Goal: Task Accomplishment & Management: Contribute content

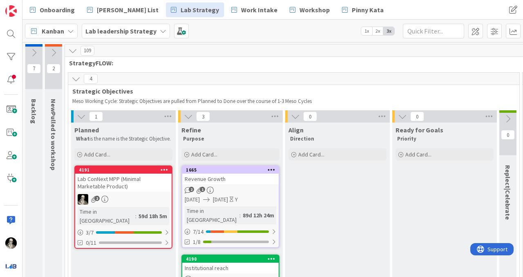
scroll to position [120, 892]
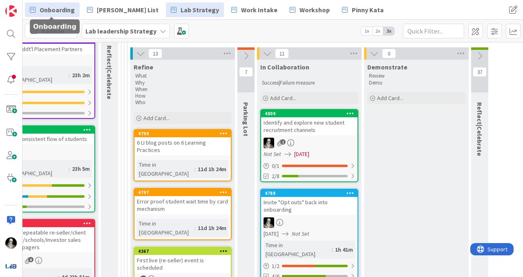
click at [60, 12] on span "Onboarding" at bounding box center [57, 10] width 35 height 10
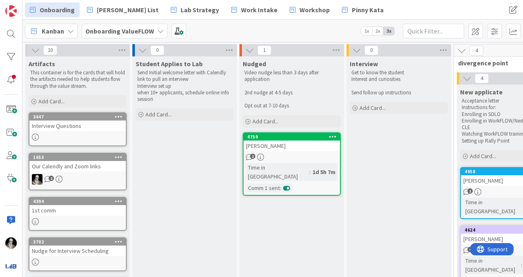
click at [73, 170] on div "Our Calendly and Zoom links" at bounding box center [77, 166] width 96 height 11
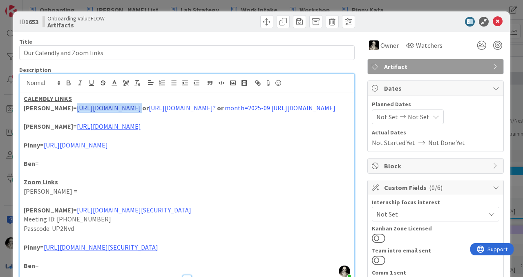
drag, startPoint x: 174, startPoint y: 110, endPoint x: 41, endPoint y: 111, distance: 133.2
click at [41, 111] on p "[PERSON_NAME] = [URL][DOMAIN_NAME] or [URL][DOMAIN_NAME]? or month=2025-09 [URL…" at bounding box center [187, 107] width 326 height 9
copy p "[URL][DOMAIN_NAME]"
click at [498, 22] on icon at bounding box center [498, 22] width 10 height 10
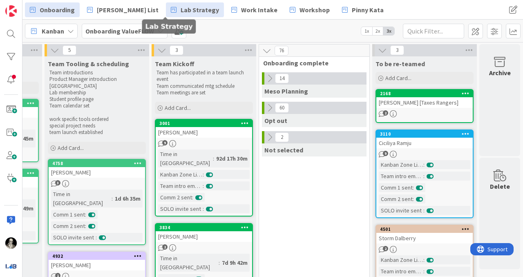
click at [181, 11] on span "Lab Strategy" at bounding box center [200, 10] width 38 height 10
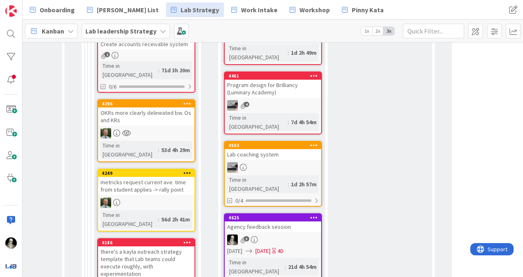
scroll to position [595, 928]
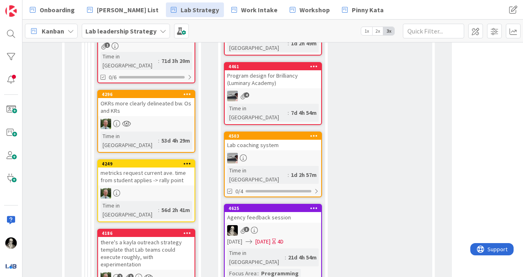
click at [301, 212] on div "Agency feedback session" at bounding box center [273, 217] width 96 height 11
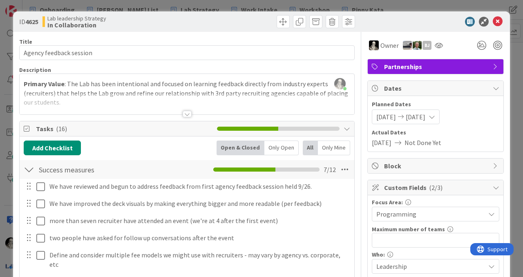
click at [187, 111] on div at bounding box center [187, 114] width 9 height 7
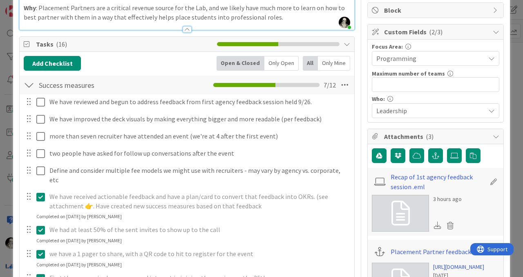
scroll to position [139, 0]
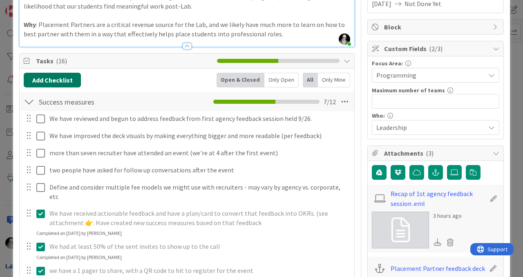
click at [66, 79] on button "Add Checklist" at bounding box center [52, 80] width 57 height 15
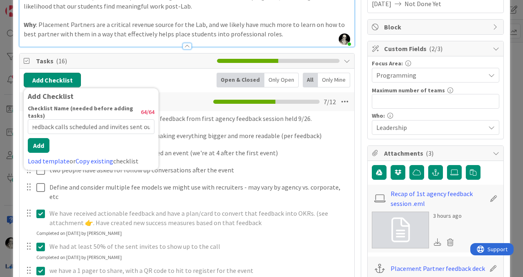
scroll to position [0, 60]
type input "2nd and 3rd agency feedback calls scheduled and invites sent out"
click at [40, 147] on button "Add" at bounding box center [39, 145] width 22 height 15
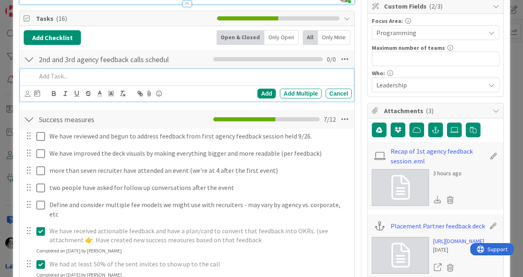
scroll to position [181, 0]
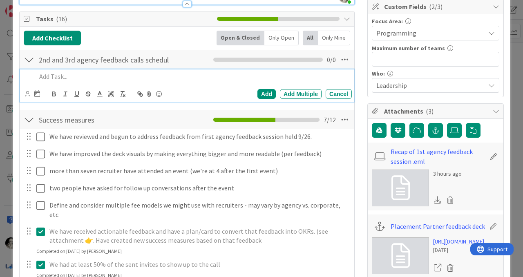
click at [165, 63] on div "2nd and 3rd agency feedback calls scheduled and invites sent out Checklist Name…" at bounding box center [187, 59] width 335 height 19
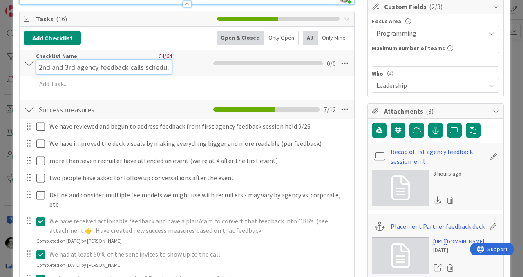
click at [137, 67] on input "2nd and 3rd agency feedback calls scheduled and invites sent out" at bounding box center [104, 67] width 136 height 15
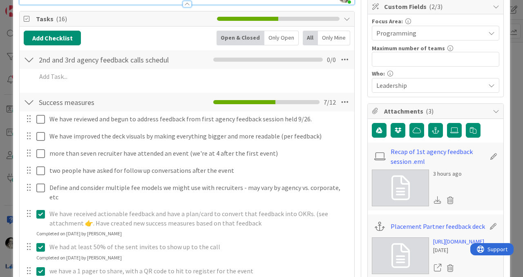
click at [200, 63] on div "2nd and 3rd agency feedback calls scheduled and invites sent out Checklist Name…" at bounding box center [187, 59] width 335 height 19
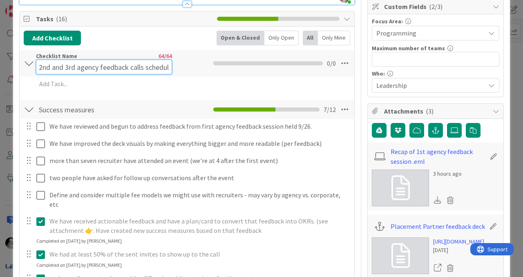
click at [124, 60] on input "2nd and 3rd agency feedback calls scheduled and invites sent out" at bounding box center [104, 67] width 136 height 15
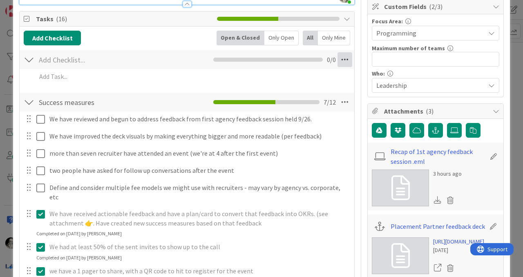
click at [349, 63] on icon at bounding box center [345, 59] width 15 height 15
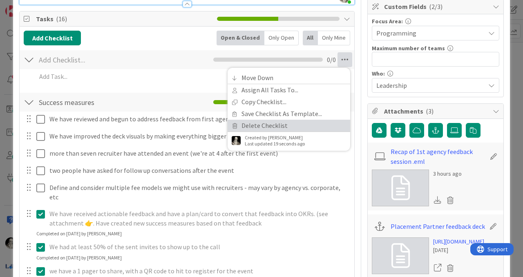
click at [281, 127] on link "Delete Checklist" at bounding box center [289, 126] width 123 height 12
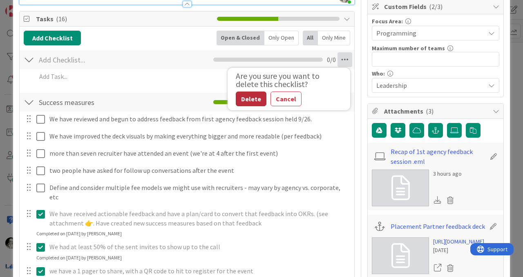
click at [250, 98] on button "Delete" at bounding box center [251, 99] width 31 height 15
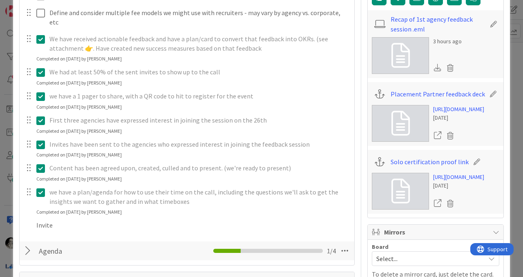
scroll to position [319, 0]
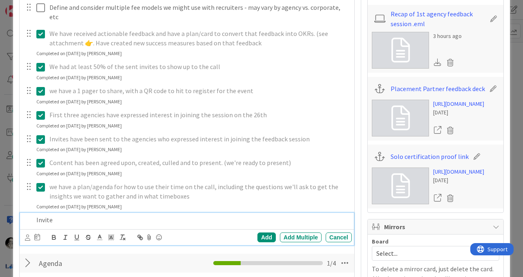
click at [73, 215] on p "Invite" at bounding box center [192, 219] width 312 height 9
click at [265, 233] on div "Add" at bounding box center [266, 238] width 18 height 10
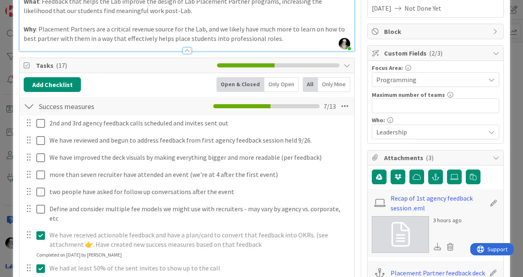
scroll to position [137, 0]
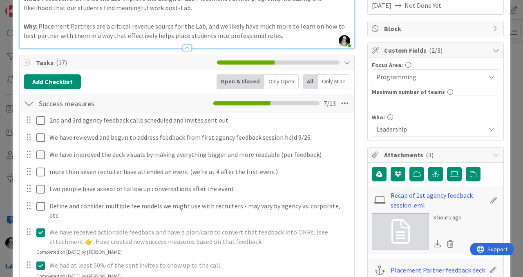
drag, startPoint x: 28, startPoint y: 213, endPoint x: 103, endPoint y: 0, distance: 225.4
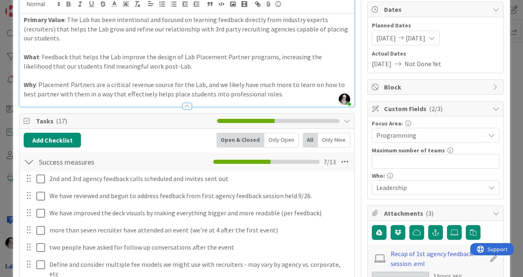
scroll to position [0, 0]
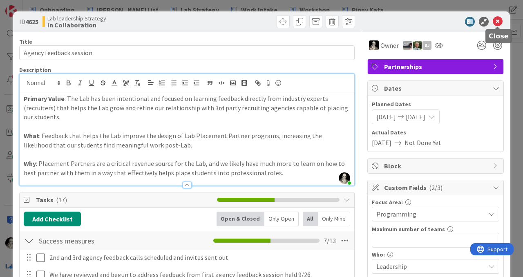
click at [497, 21] on icon at bounding box center [498, 22] width 10 height 10
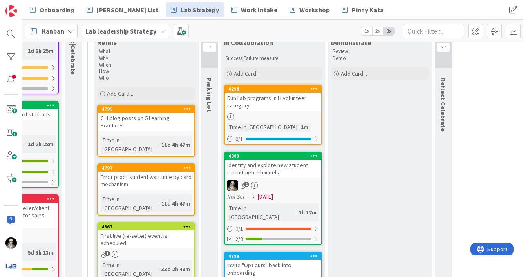
scroll to position [148, 928]
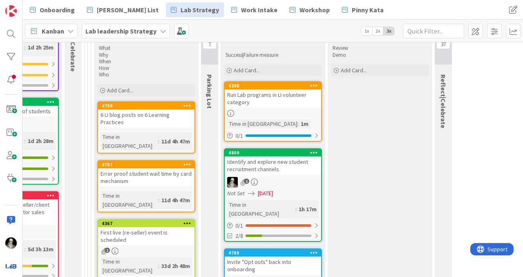
click at [295, 104] on div "Run Lab programs in LI volunteer category" at bounding box center [273, 98] width 96 height 18
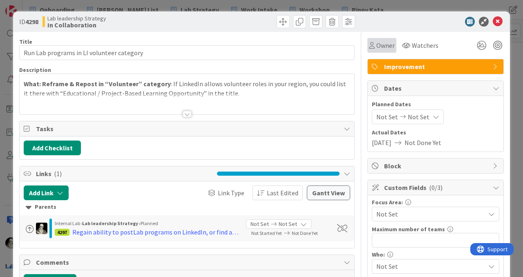
click at [390, 43] on span "Owner" at bounding box center [385, 45] width 18 height 10
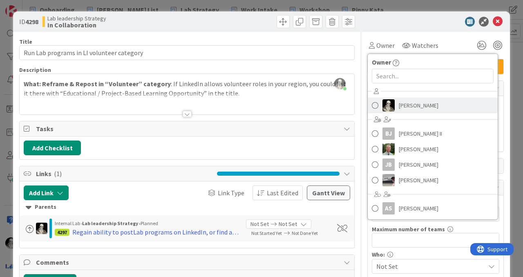
click at [375, 105] on span at bounding box center [375, 105] width 7 height 12
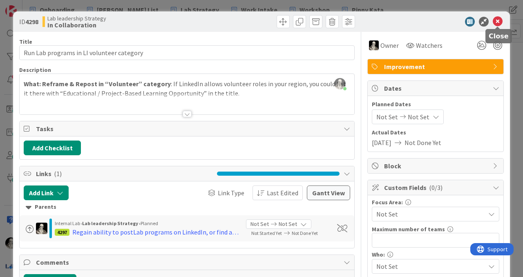
click at [497, 20] on icon at bounding box center [498, 22] width 10 height 10
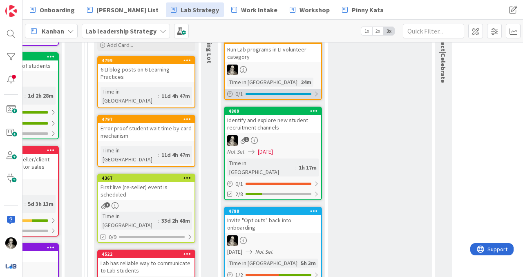
scroll to position [193, 928]
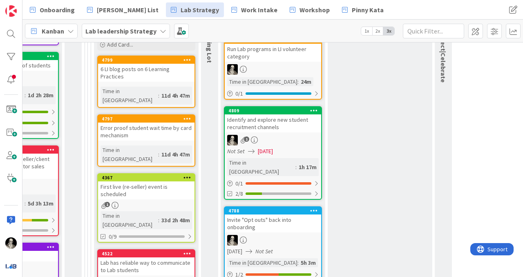
click at [267, 59] on div "Run Lab programs in LI volunteer category" at bounding box center [273, 53] width 96 height 18
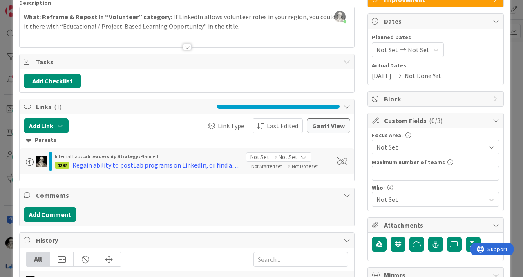
scroll to position [68, 0]
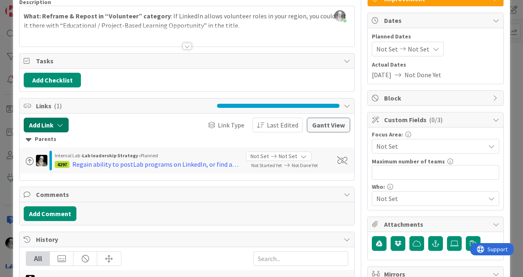
click at [60, 122] on icon "button" at bounding box center [60, 125] width 7 height 7
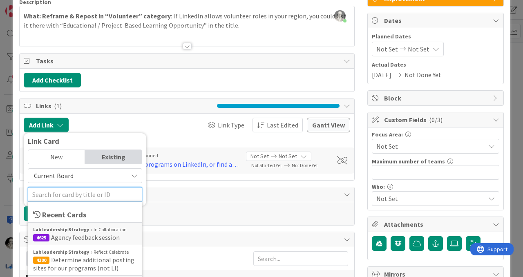
click at [73, 192] on input "text" at bounding box center [85, 194] width 114 height 15
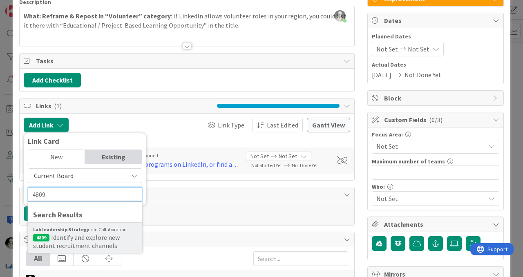
type input "4809"
click at [62, 236] on span "Identify and explore new student recruitment channels" at bounding box center [76, 241] width 87 height 16
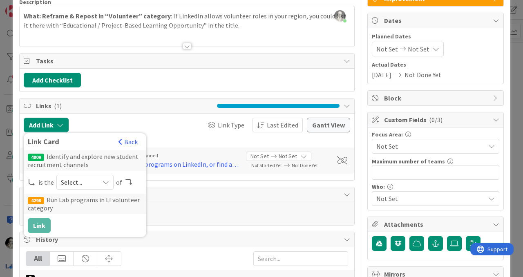
click at [105, 181] on icon at bounding box center [106, 182] width 7 height 7
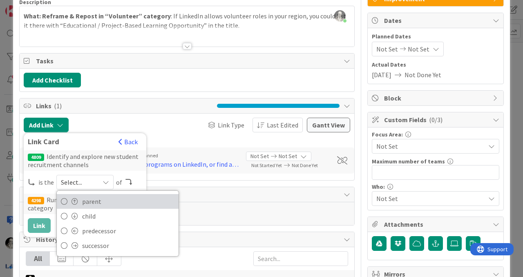
click at [100, 199] on span "parent" at bounding box center [128, 201] width 92 height 12
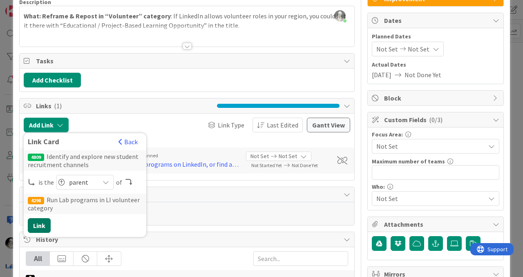
click at [42, 221] on button "Link" at bounding box center [39, 225] width 23 height 15
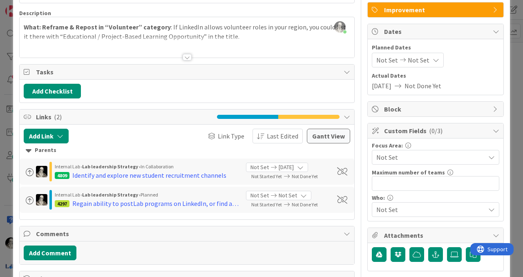
scroll to position [0, 0]
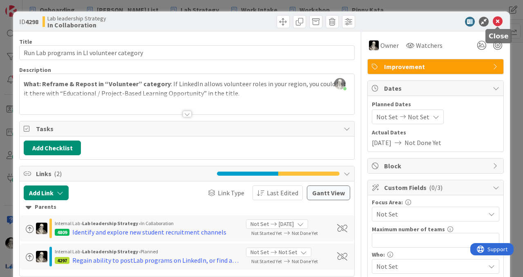
click at [496, 20] on icon at bounding box center [498, 22] width 10 height 10
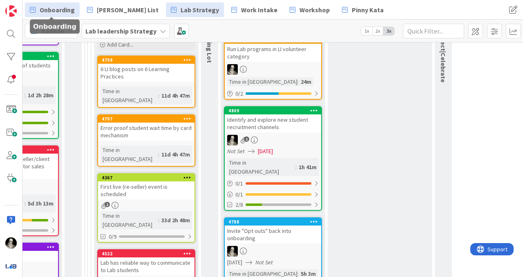
click at [60, 6] on span "Onboarding" at bounding box center [57, 10] width 35 height 10
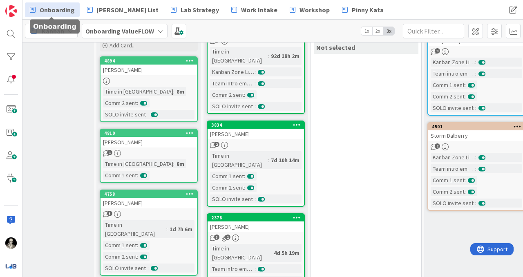
scroll to position [103, 578]
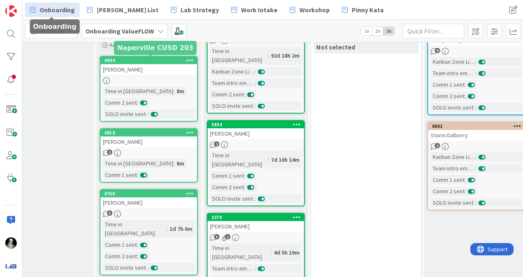
click at [144, 72] on div "[PERSON_NAME]" at bounding box center [149, 69] width 96 height 11
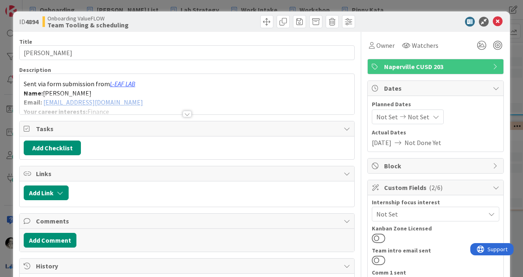
click at [187, 110] on div at bounding box center [187, 104] width 335 height 21
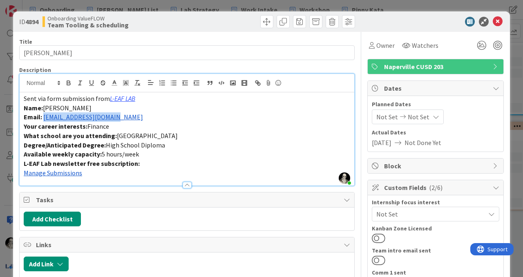
drag, startPoint x: 132, startPoint y: 121, endPoint x: 43, endPoint y: 118, distance: 88.7
click at [43, 118] on p "Email: [EMAIL_ADDRESS][DOMAIN_NAME]" at bounding box center [187, 116] width 326 height 9
copy link "[EMAIL_ADDRESS][DOMAIN_NAME]"
click at [499, 20] on icon at bounding box center [498, 22] width 10 height 10
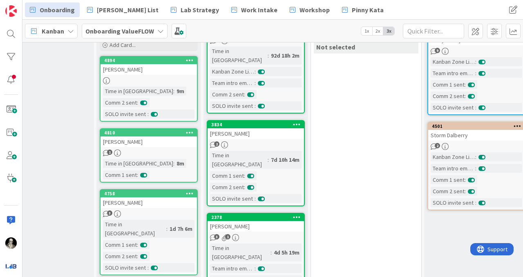
click at [180, 142] on div "[PERSON_NAME]" at bounding box center [149, 141] width 96 height 11
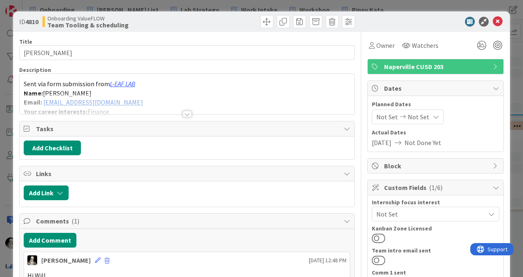
click at [186, 113] on div at bounding box center [187, 114] width 9 height 7
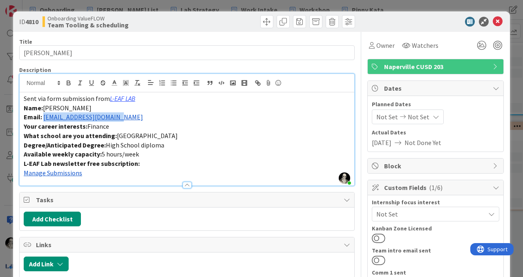
drag, startPoint x: 122, startPoint y: 120, endPoint x: 45, endPoint y: 120, distance: 77.2
click at [45, 120] on p "Email: [EMAIL_ADDRESS][DOMAIN_NAME]" at bounding box center [187, 116] width 326 height 9
copy link "[EMAIL_ADDRESS][DOMAIN_NAME]"
click at [496, 22] on icon at bounding box center [498, 22] width 10 height 10
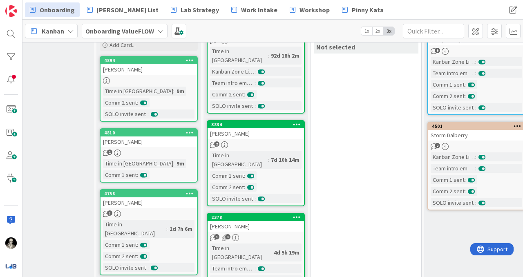
click at [183, 209] on div "4758 [PERSON_NAME] 3 Time in [GEOGRAPHIC_DATA] : 1d 7h 6m Comm 1 sent : Comm 2 …" at bounding box center [149, 232] width 98 height 86
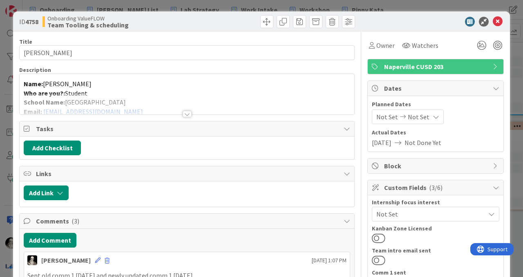
click at [189, 112] on div at bounding box center [187, 114] width 9 height 7
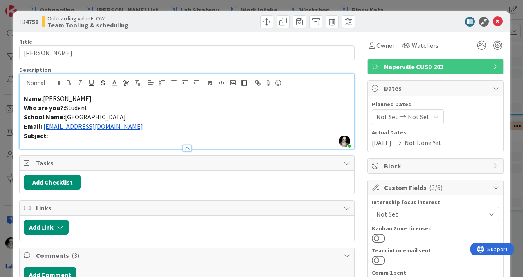
drag, startPoint x: 157, startPoint y: 128, endPoint x: 45, endPoint y: 127, distance: 112.4
click at [45, 127] on p "Email: [EMAIL_ADDRESS][DOMAIN_NAME]" at bounding box center [187, 126] width 326 height 9
copy link "[EMAIL_ADDRESS][DOMAIN_NAME]"
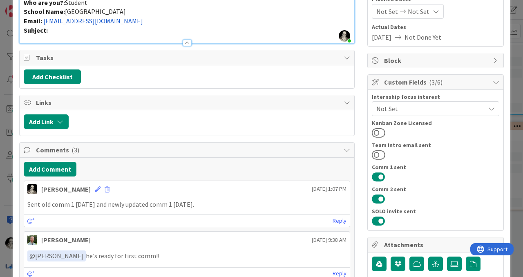
scroll to position [104, 0]
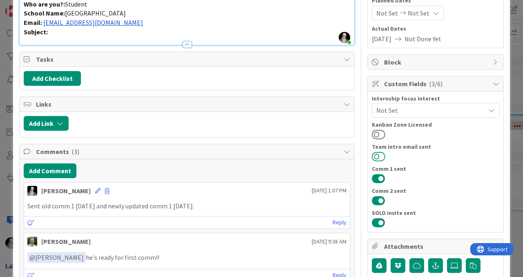
click at [376, 156] on button at bounding box center [378, 156] width 13 height 11
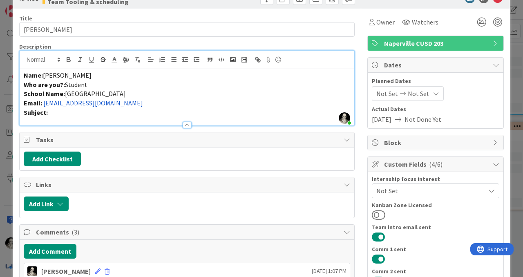
scroll to position [0, 0]
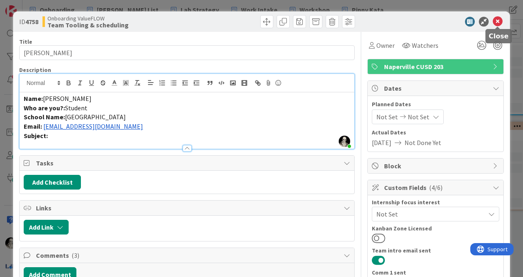
click at [499, 20] on icon at bounding box center [498, 22] width 10 height 10
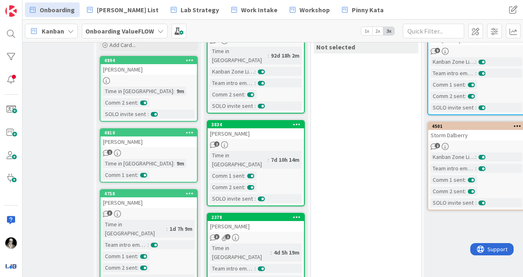
click at [184, 83] on div at bounding box center [149, 80] width 96 height 7
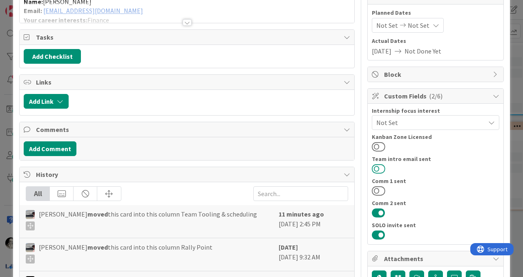
click at [376, 168] on button at bounding box center [378, 168] width 13 height 11
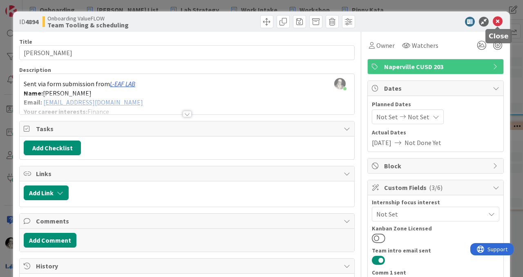
click at [499, 20] on icon at bounding box center [498, 22] width 10 height 10
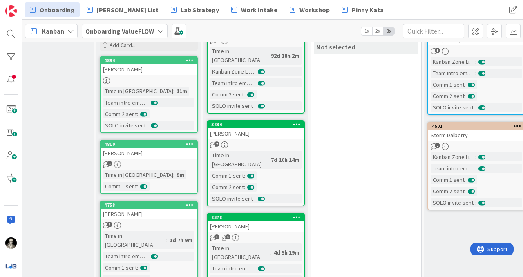
click at [160, 155] on div "[PERSON_NAME]" at bounding box center [149, 153] width 96 height 11
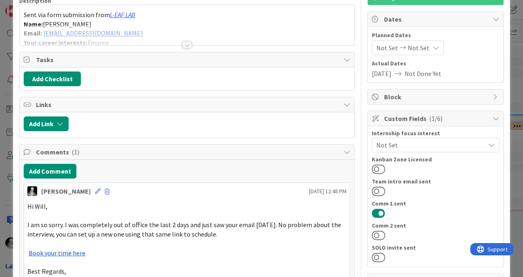
scroll to position [82, 0]
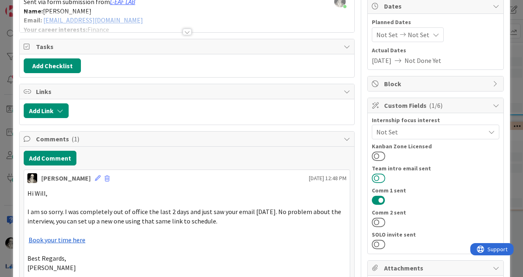
click at [377, 173] on button at bounding box center [378, 178] width 13 height 11
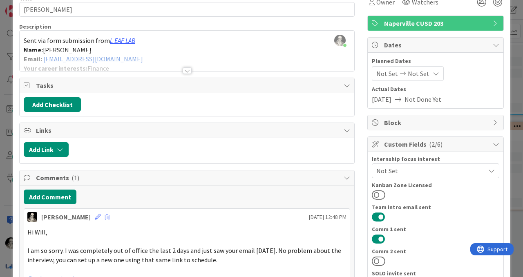
scroll to position [0, 0]
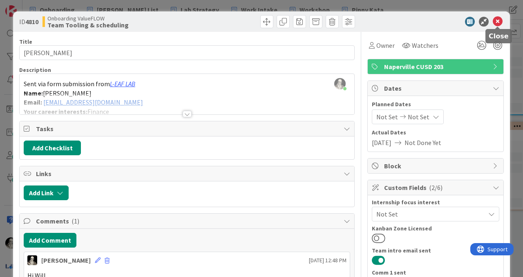
click at [496, 22] on icon at bounding box center [498, 22] width 10 height 10
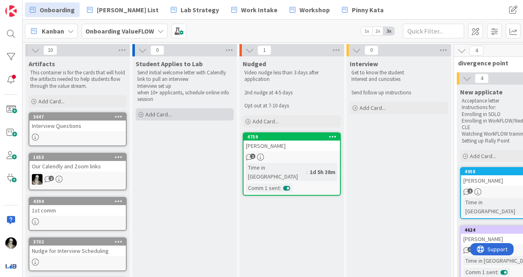
click at [158, 111] on span "Add Card..." at bounding box center [158, 114] width 26 height 7
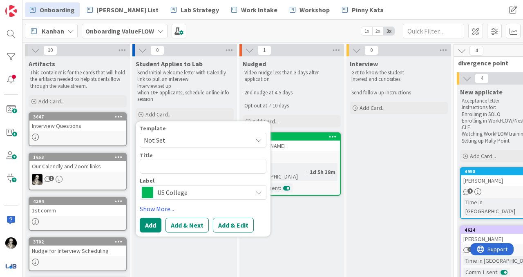
type textarea "x"
type textarea "S"
type textarea "x"
type textarea "Sh"
type textarea "x"
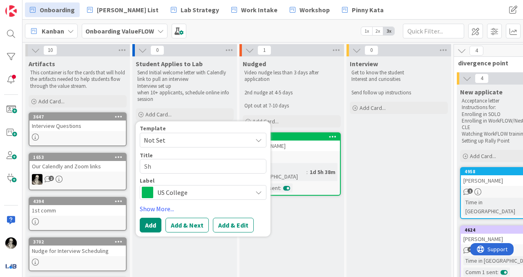
type textarea "Sha"
type textarea "x"
type textarea "Shar"
type textarea "x"
type textarea "Sharm"
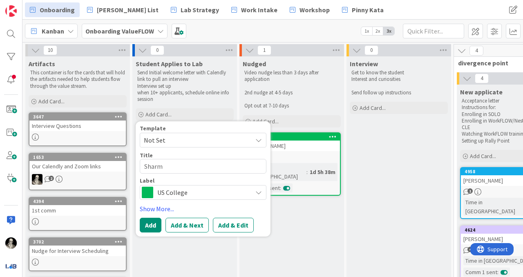
type textarea "x"
type textarea "[PERSON_NAME]"
click at [192, 191] on span "US College" at bounding box center [202, 192] width 91 height 11
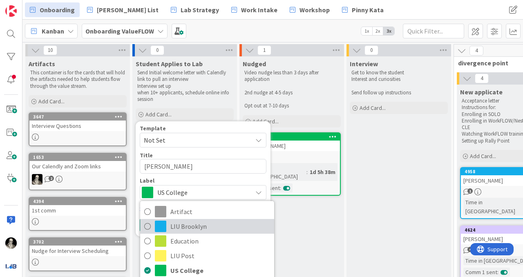
scroll to position [9, 0]
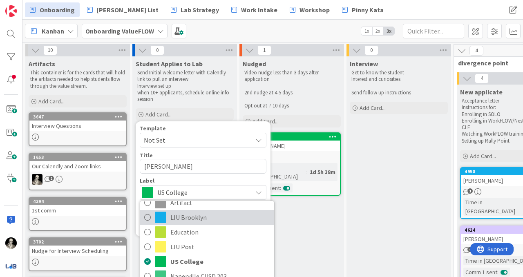
click at [210, 217] on span "LIU Brooklyn" at bounding box center [220, 217] width 100 height 12
type textarea "x"
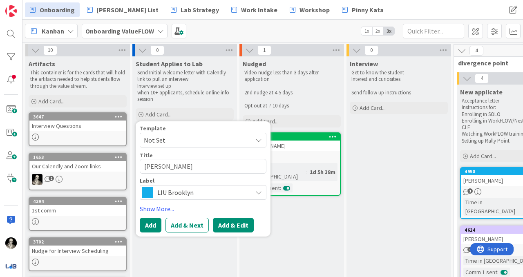
click at [230, 226] on button "Add & Edit" at bounding box center [233, 225] width 41 height 15
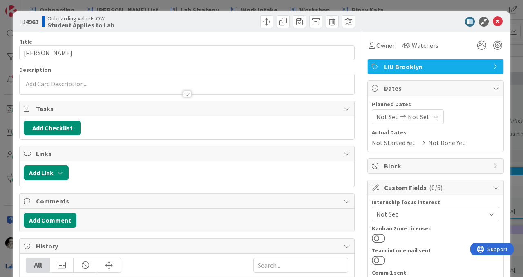
click at [67, 81] on div at bounding box center [187, 84] width 335 height 20
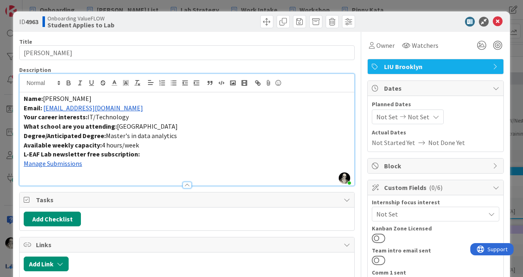
click at [50, 99] on span "[PERSON_NAME]" at bounding box center [67, 98] width 49 height 8
copy span "Adhyan"
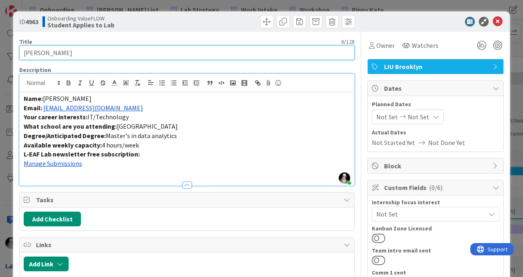
click at [24, 54] on input "[PERSON_NAME]" at bounding box center [186, 52] width 335 height 15
paste input "Adhyan"
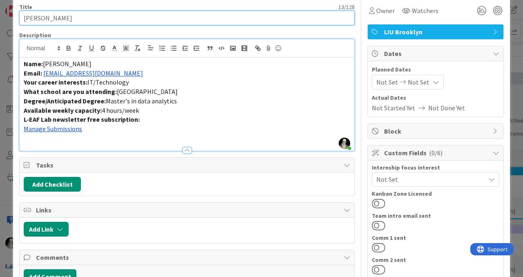
scroll to position [36, 0]
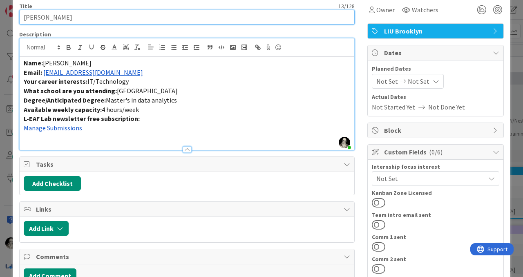
type input "[PERSON_NAME]"
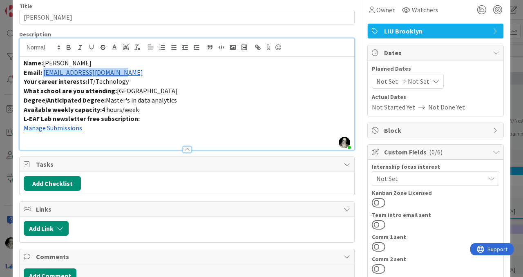
drag, startPoint x: 125, startPoint y: 73, endPoint x: 45, endPoint y: 72, distance: 80.5
click at [45, 71] on p "Email: [PERSON_NAME][EMAIL_ADDRESS][DOMAIN_NAME][PERSON_NAME]" at bounding box center [187, 72] width 326 height 9
copy link "[EMAIL_ADDRESS][DOMAIN_NAME]"
click at [377, 246] on button at bounding box center [378, 246] width 13 height 11
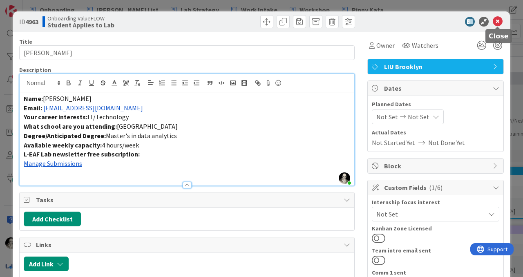
click at [499, 20] on icon at bounding box center [498, 22] width 10 height 10
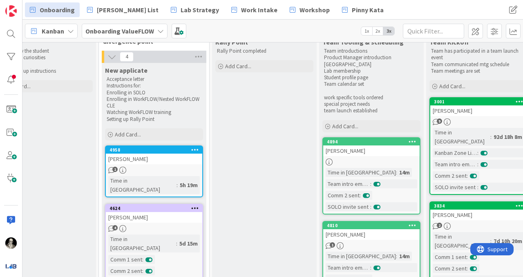
scroll to position [0, 355]
